Goal: Find specific page/section: Find specific page/section

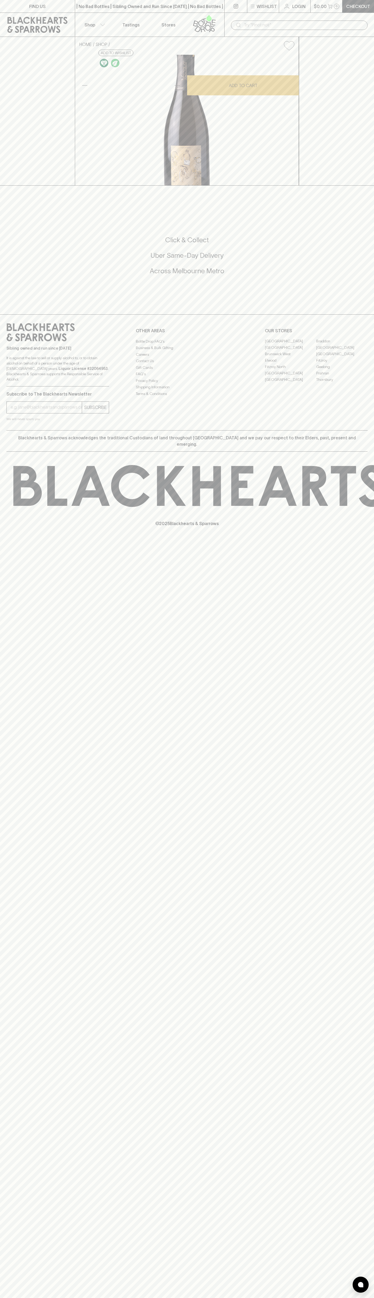
click at [231, 10] on link at bounding box center [235, 6] width 22 height 13
click at [363, 439] on div "FIND US | No Bad Bottles | Sibling Owned and Run Since [DATE] | No Bad Bottles …" at bounding box center [187, 649] width 374 height 1298
click at [286, 1297] on html "FIND US | No Bad Bottles | Sibling Owned and Run Since [DATE] | No Bad Bottles …" at bounding box center [187, 649] width 374 height 1298
click at [11, 666] on div "FIND US | No Bad Bottles | Sibling Owned and Run Since [DATE] | No Bad Bottles …" at bounding box center [187, 649] width 374 height 1298
